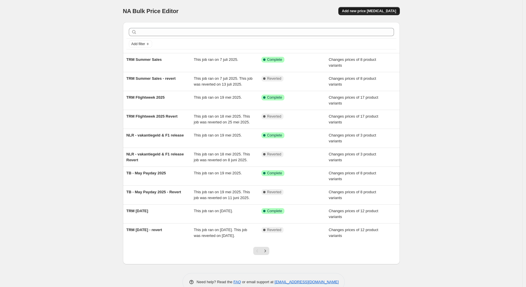
click at [389, 15] on button "Add new price [MEDICAL_DATA]" at bounding box center [368, 11] width 61 height 8
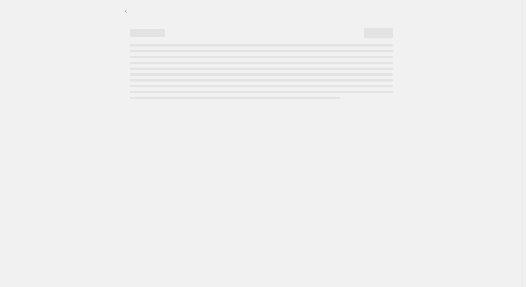
select select "percentage"
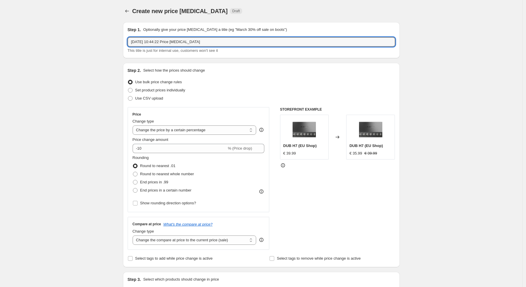
drag, startPoint x: 228, startPoint y: 44, endPoint x: 122, endPoint y: 41, distance: 106.2
click at [128, 41] on input "[DATE] 10:44:22 Price [MEDICAL_DATA]" at bounding box center [262, 41] width 268 height 9
type input "HCB - Back to School"
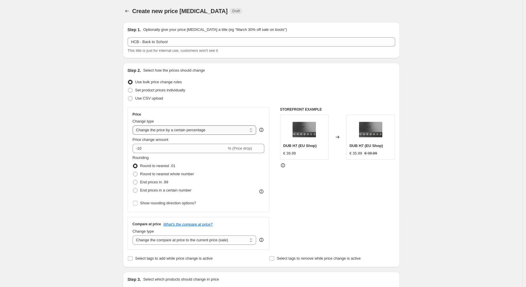
click option "Change the price by a certain percentage" at bounding box center [0, 0] width 0 height 0
click at [168, 89] on span "Set product prices individually" at bounding box center [160, 90] width 50 height 4
click at [128, 88] on input "Set product prices individually" at bounding box center [128, 88] width 0 height 0
radio input "true"
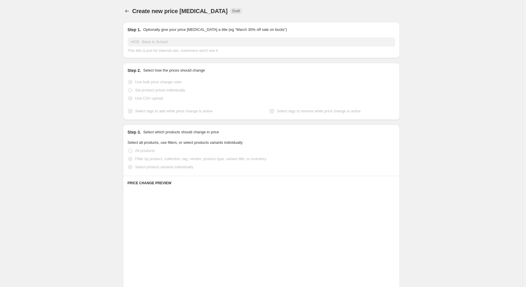
click at [167, 83] on span "Use bulk price change rules" at bounding box center [158, 82] width 47 height 4
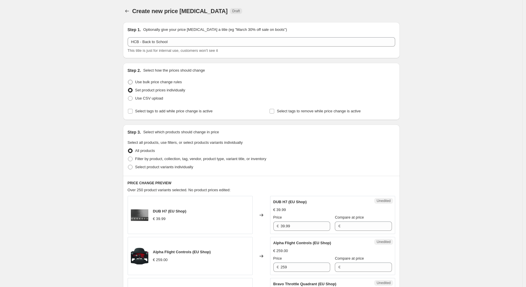
click at [167, 83] on span "Use bulk price change rules" at bounding box center [158, 82] width 47 height 4
click at [128, 80] on input "Use bulk price change rules" at bounding box center [128, 80] width 0 height 0
radio input "true"
select select "percentage"
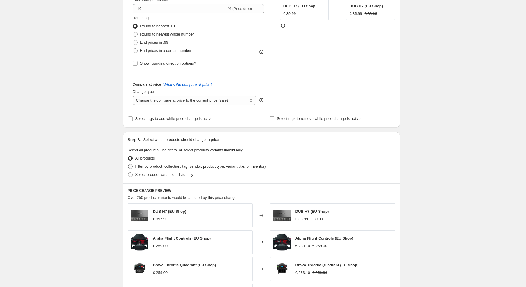
scroll to position [47, 0]
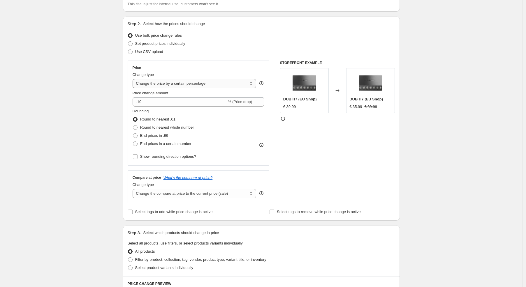
click option "Change the price by a certain percentage" at bounding box center [0, 0] width 0 height 0
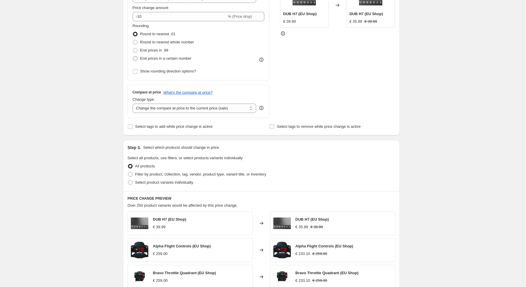
scroll to position [154, 0]
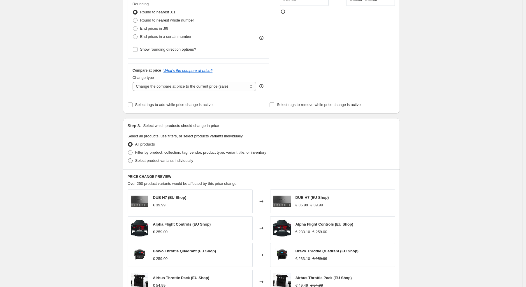
click at [181, 163] on span "Select product variants individually" at bounding box center [164, 161] width 58 height 4
click at [128, 159] on input "Select product variants individually" at bounding box center [128, 159] width 0 height 0
radio input "true"
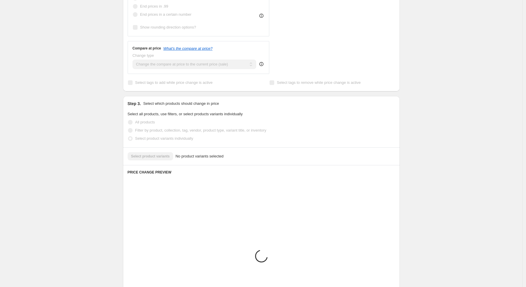
scroll to position [199, 0]
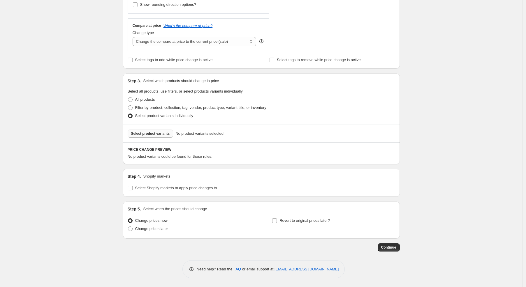
click at [152, 137] on button "Select product variants" at bounding box center [151, 134] width 46 height 8
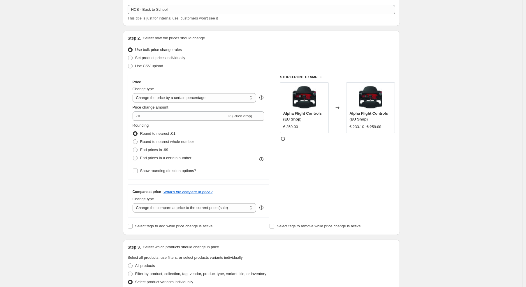
scroll to position [31, 0]
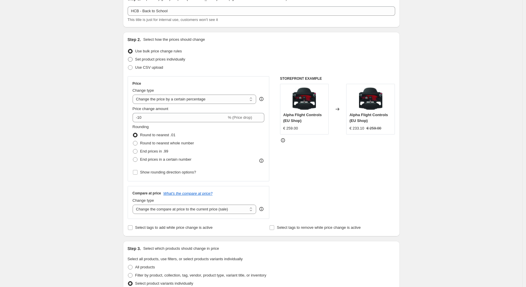
click at [156, 60] on span "Set product prices individually" at bounding box center [160, 59] width 50 height 4
click at [128, 57] on input "Set product prices individually" at bounding box center [128, 57] width 0 height 0
radio input "true"
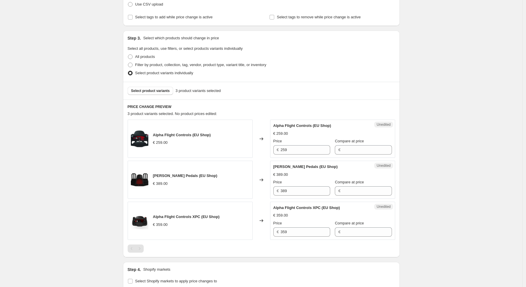
scroll to position [106, 0]
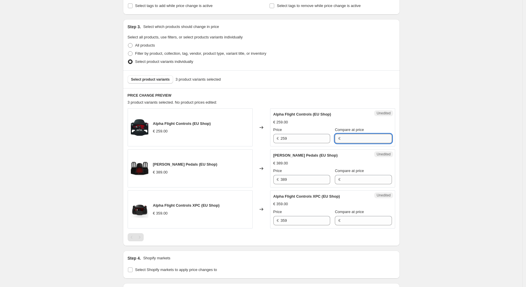
click at [372, 138] on input "Compare at price" at bounding box center [367, 138] width 50 height 9
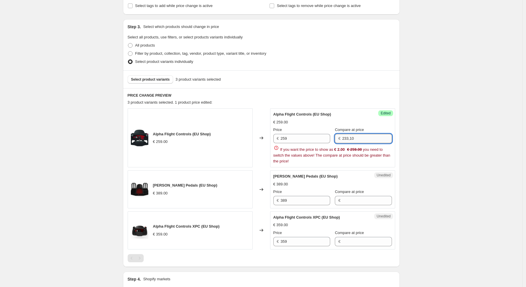
type input "2"
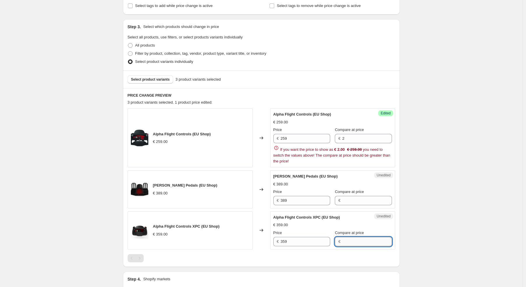
click at [356, 242] on input "Compare at price" at bounding box center [367, 241] width 50 height 9
paste input "323,1"
type input "323,1"
click at [357, 138] on input "2" at bounding box center [367, 138] width 50 height 9
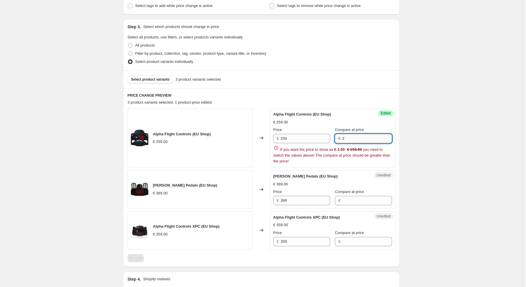
click at [357, 138] on input "2" at bounding box center [367, 138] width 50 height 9
drag, startPoint x: 354, startPoint y: 195, endPoint x: 355, endPoint y: 199, distance: 3.5
click at [355, 198] on div "Compare at price €" at bounding box center [363, 197] width 57 height 16
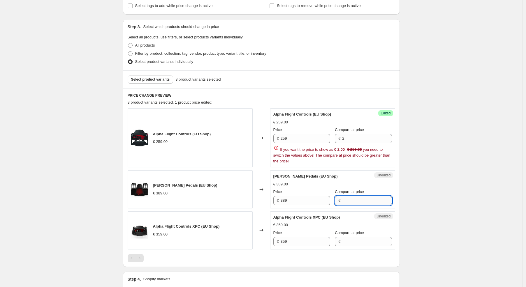
click at [355, 200] on input "Compare at price" at bounding box center [367, 200] width 50 height 9
type input "289"
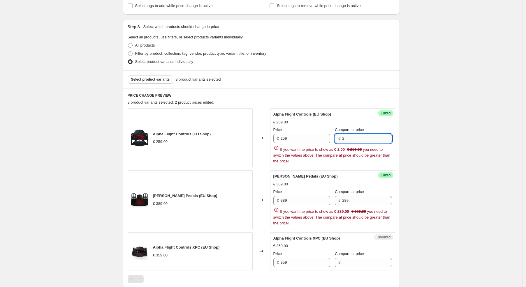
click at [352, 136] on input "2" at bounding box center [367, 138] width 50 height 9
click at [353, 137] on input "2" at bounding box center [367, 138] width 50 height 9
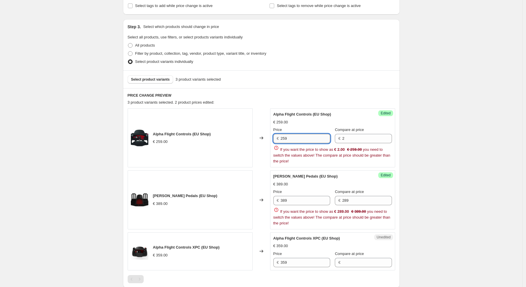
drag, startPoint x: 301, startPoint y: 138, endPoint x: 239, endPoint y: 136, distance: 61.8
click at [281, 136] on input "259" at bounding box center [306, 138] width 50 height 9
type input "259"
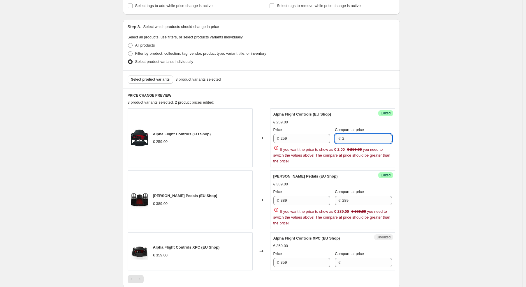
click at [355, 140] on input "2" at bounding box center [367, 138] width 50 height 9
paste input "59"
type input "259"
click at [351, 263] on input "Compare at price" at bounding box center [367, 262] width 50 height 9
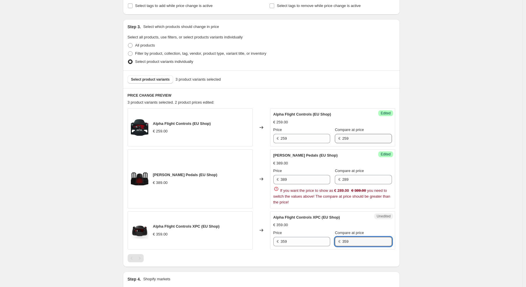
type input "359"
click at [354, 139] on input "259" at bounding box center [367, 138] width 50 height 9
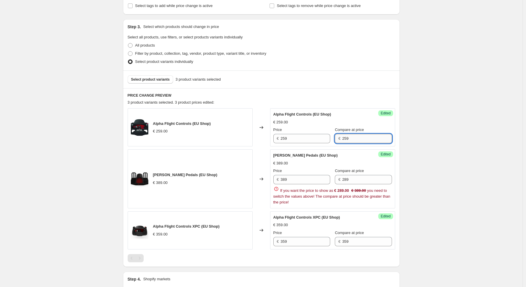
click at [354, 139] on input "259" at bounding box center [367, 138] width 50 height 9
type input "279.99"
click at [354, 181] on input "289" at bounding box center [367, 179] width 50 height 9
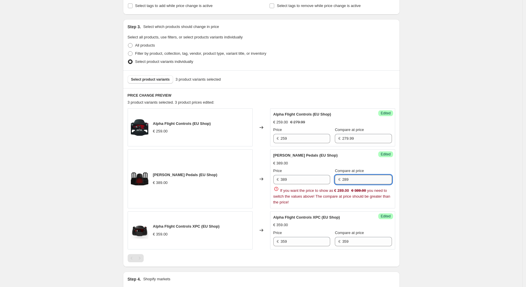
click at [354, 181] on input "289" at bounding box center [367, 179] width 50 height 9
type input "389"
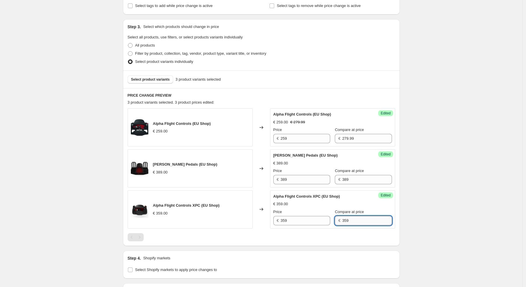
click at [363, 218] on input "359" at bounding box center [367, 220] width 50 height 9
type input "349.99"
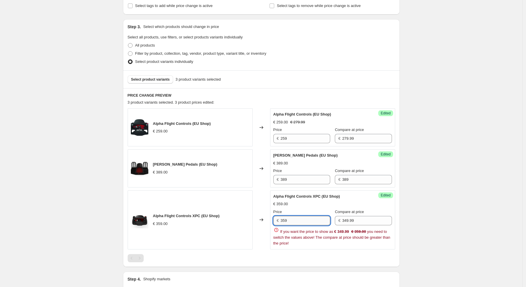
click at [314, 223] on input "359" at bounding box center [306, 220] width 50 height 9
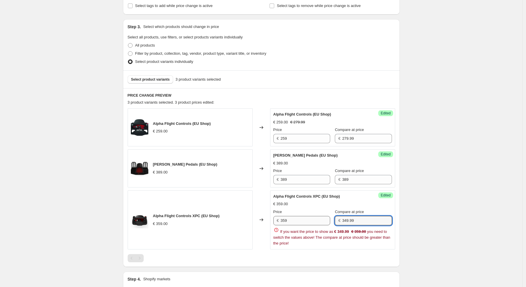
drag, startPoint x: 363, startPoint y: 218, endPoint x: 299, endPoint y: 217, distance: 64.4
click at [342, 217] on input "349.99" at bounding box center [367, 220] width 50 height 9
click at [353, 183] on input "389" at bounding box center [367, 179] width 50 height 9
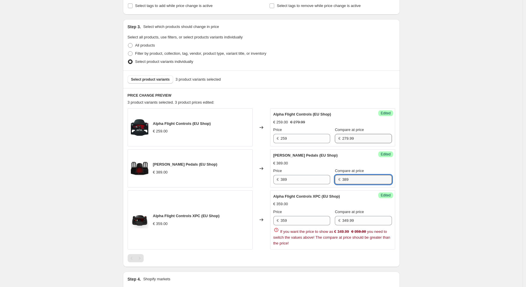
paste input "49.9"
type input "349.99"
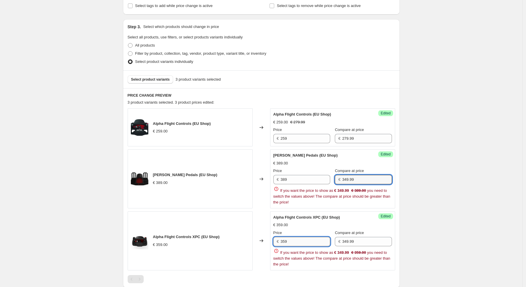
click at [308, 241] on input "359" at bounding box center [306, 241] width 50 height 9
type input "299"
click at [300, 181] on input "389" at bounding box center [306, 179] width 50 height 9
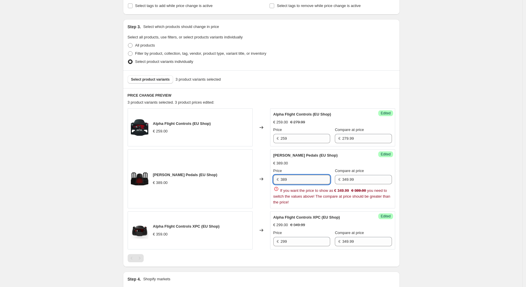
click at [300, 181] on input "389" at bounding box center [306, 179] width 50 height 9
type input "289"
click at [298, 140] on input "259" at bounding box center [306, 138] width 50 height 9
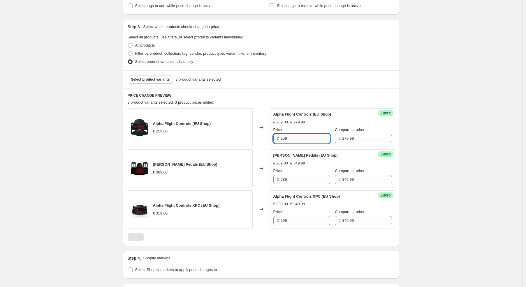
click at [298, 140] on input "259" at bounding box center [306, 138] width 50 height 9
click at [296, 137] on input "259" at bounding box center [306, 138] width 50 height 9
click at [297, 142] on input "259" at bounding box center [306, 138] width 50 height 9
click at [297, 138] on input "259" at bounding box center [306, 138] width 50 height 9
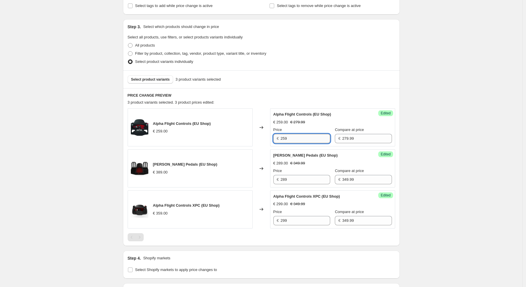
click at [297, 138] on input "259" at bounding box center [306, 138] width 50 height 9
type input "229"
click at [292, 180] on input "289" at bounding box center [306, 179] width 50 height 9
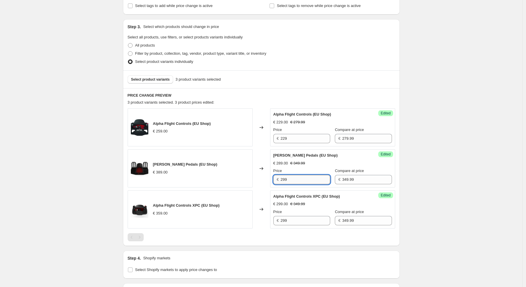
type input "299"
